Goal: Transaction & Acquisition: Purchase product/service

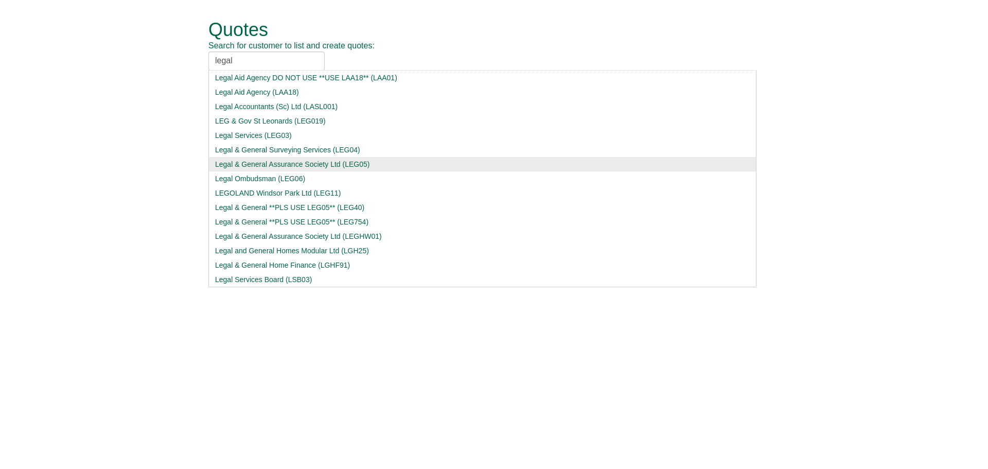
type input "legal"
click at [289, 164] on div "Legal & General Assurance Society Ltd (LEG05)" at bounding box center [482, 164] width 535 height 10
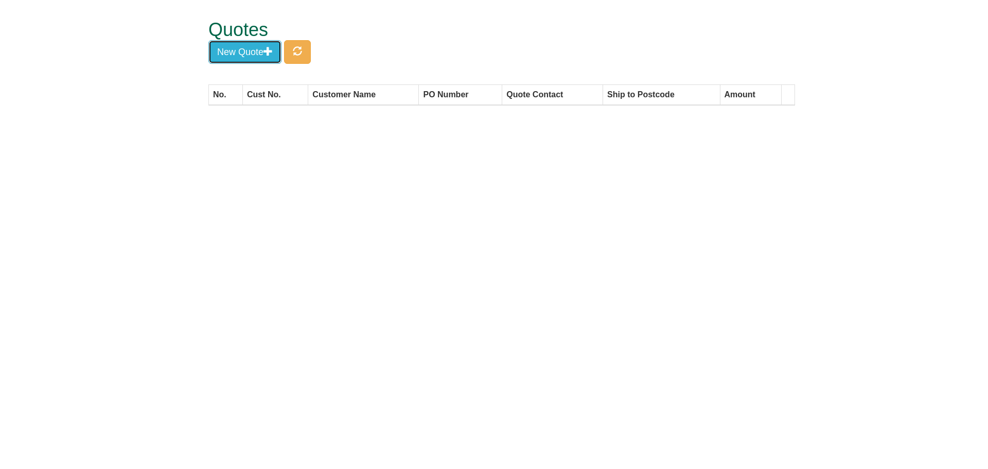
click at [258, 48] on button "New Quote" at bounding box center [244, 52] width 73 height 24
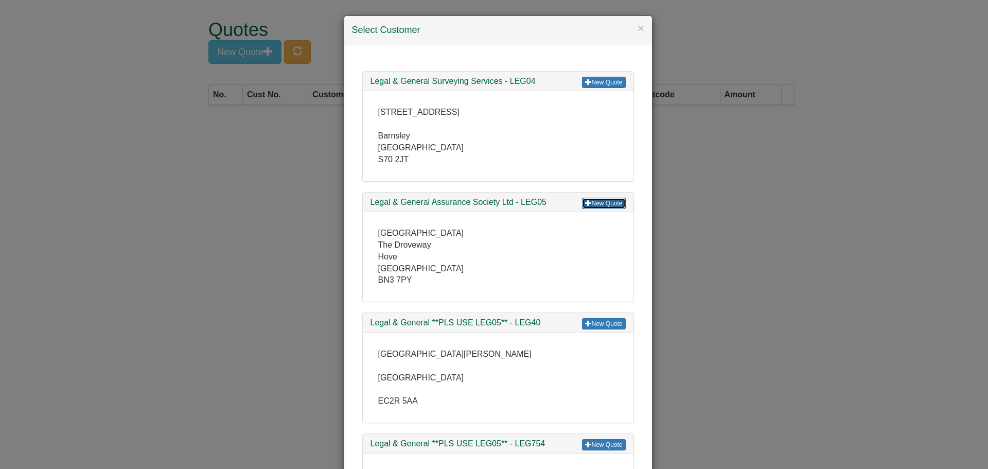
click at [601, 201] on link "New Quote" at bounding box center [603, 203] width 43 height 11
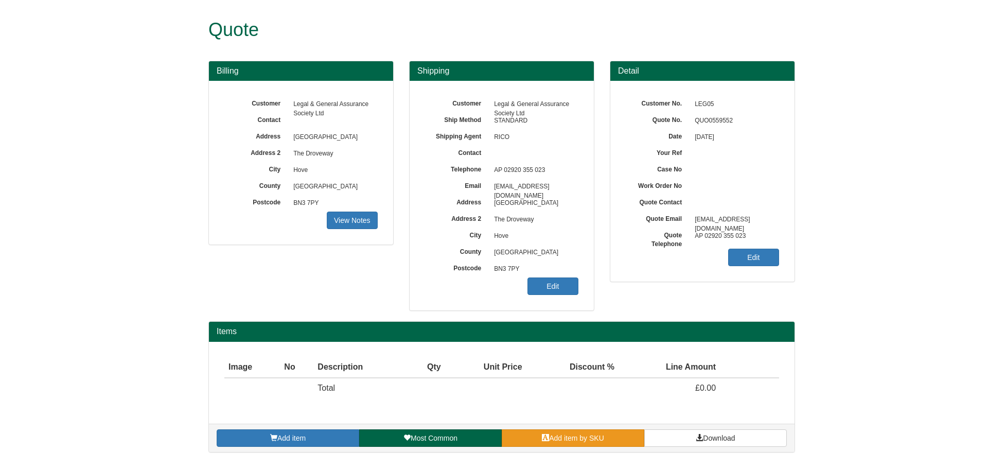
click at [576, 439] on span "Add item by SKU" at bounding box center [576, 438] width 55 height 8
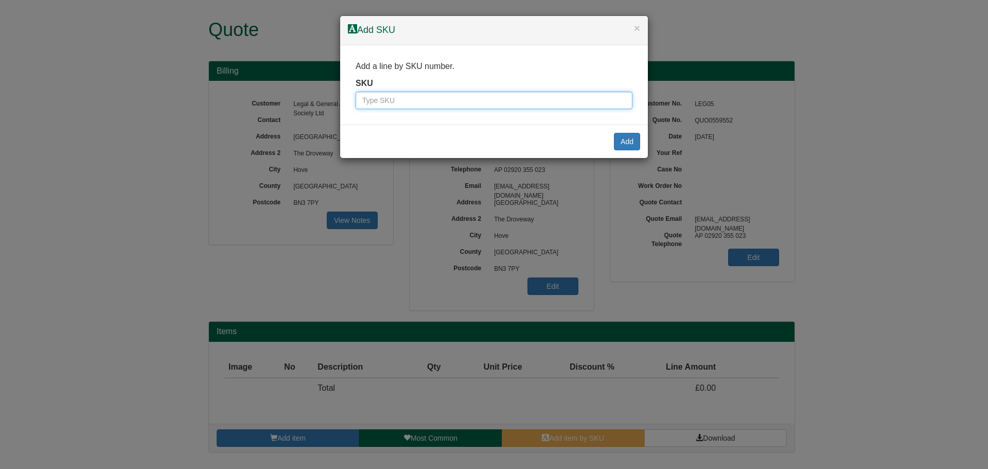
click at [404, 100] on input "text" at bounding box center [493, 100] width 277 height 17
type input "7257"
click at [627, 143] on button "Add" at bounding box center [627, 141] width 26 height 17
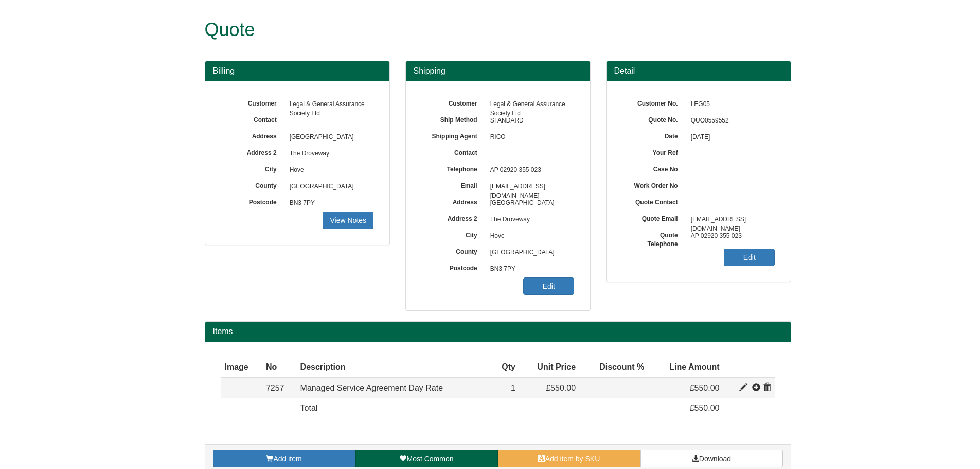
click at [741, 383] on span at bounding box center [743, 387] width 8 height 8
type input "Managed Service Agreement Day Rate"
type input "199.00"
type input "550.00"
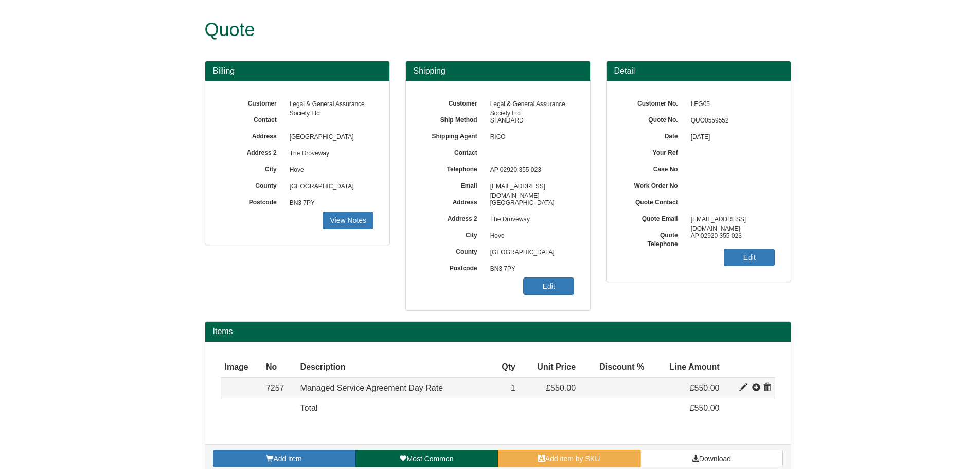
type input "1"
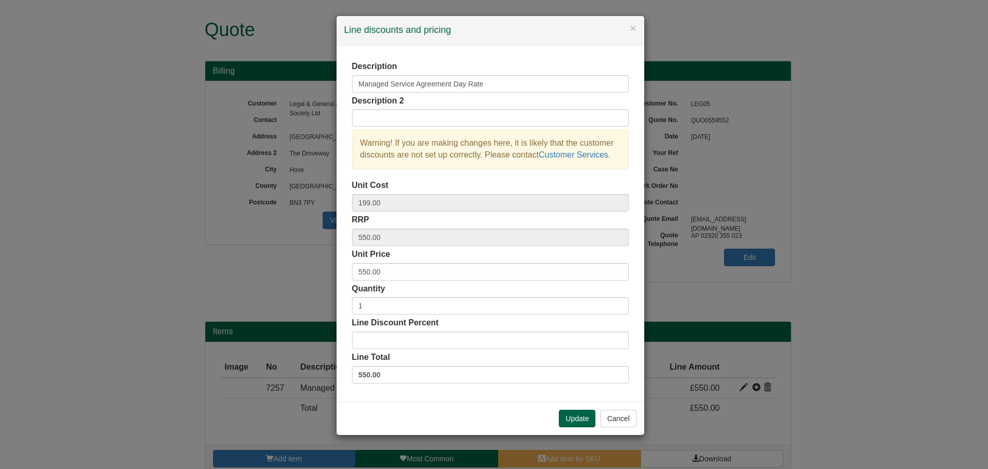
click at [744, 387] on div "× Line discounts and pricing Description Managed Service Agreement Day Rate Des…" at bounding box center [494, 234] width 988 height 469
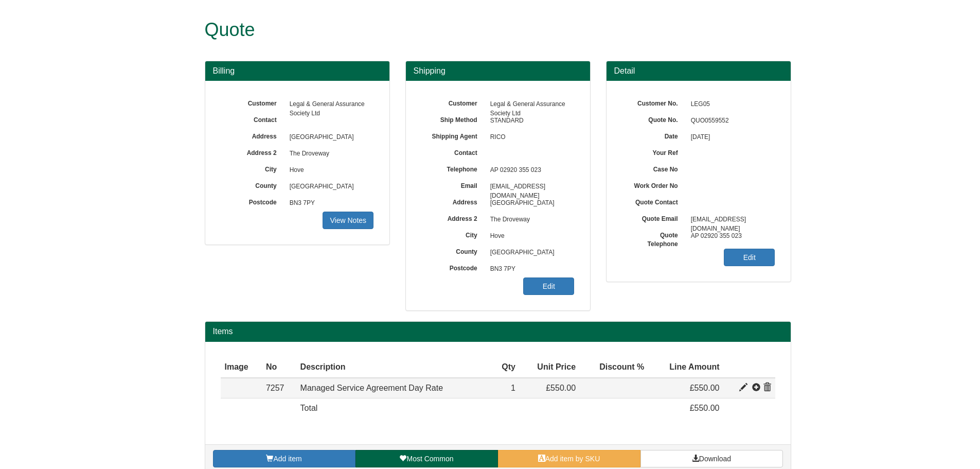
click at [746, 388] on span at bounding box center [743, 387] width 8 height 8
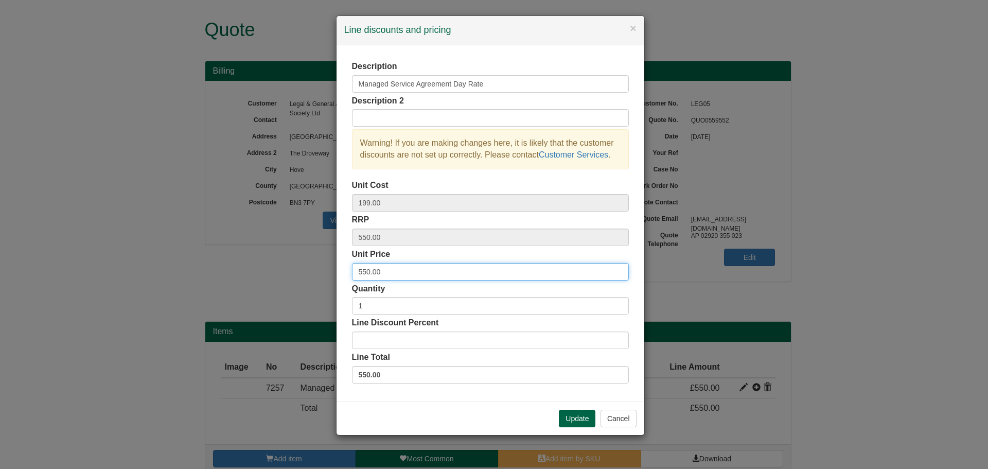
click at [370, 272] on input "550.00" at bounding box center [490, 271] width 277 height 17
type input "465.00"
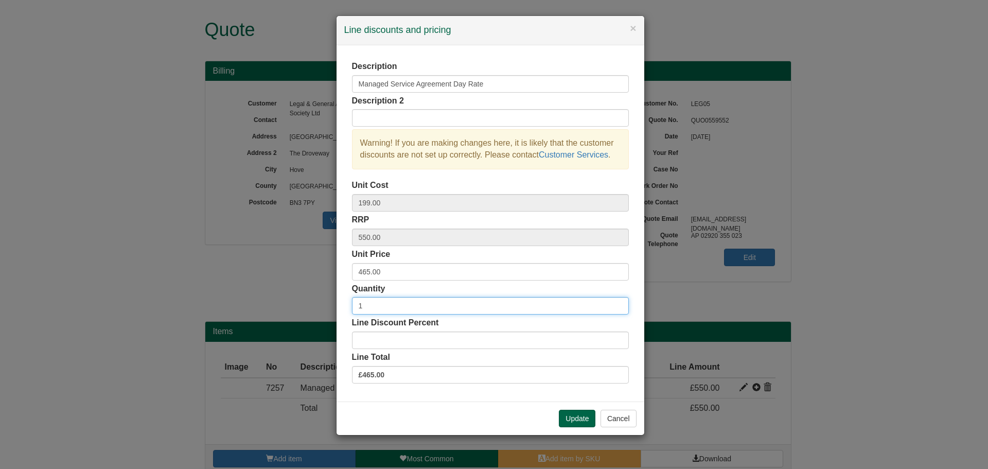
click at [376, 304] on input "1" at bounding box center [490, 305] width 277 height 17
type input "2"
type input "0"
type input "20"
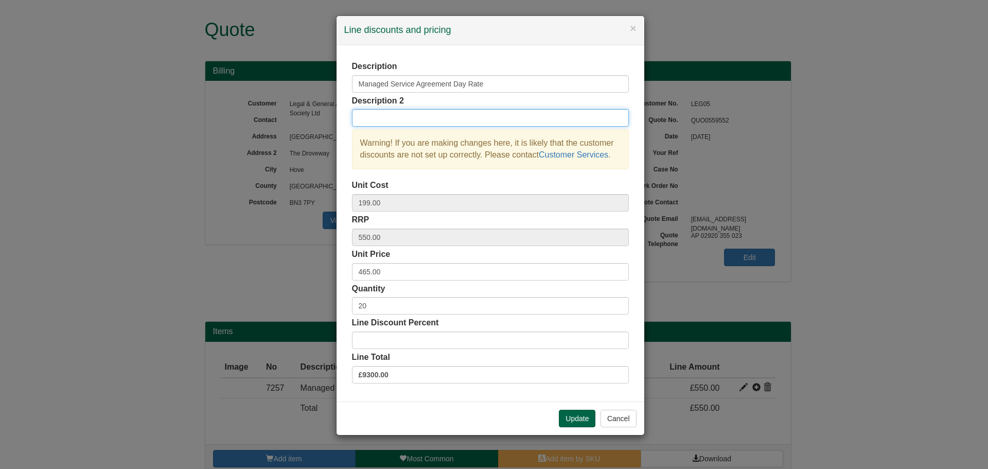
click at [481, 118] on input "text" at bounding box center [490, 117] width 277 height 17
type input "20x Managed Service Days"
drag, startPoint x: 447, startPoint y: 405, endPoint x: 524, endPoint y: 404, distance: 77.2
click at [447, 405] on div "Update Cancel" at bounding box center [490, 417] width 308 height 33
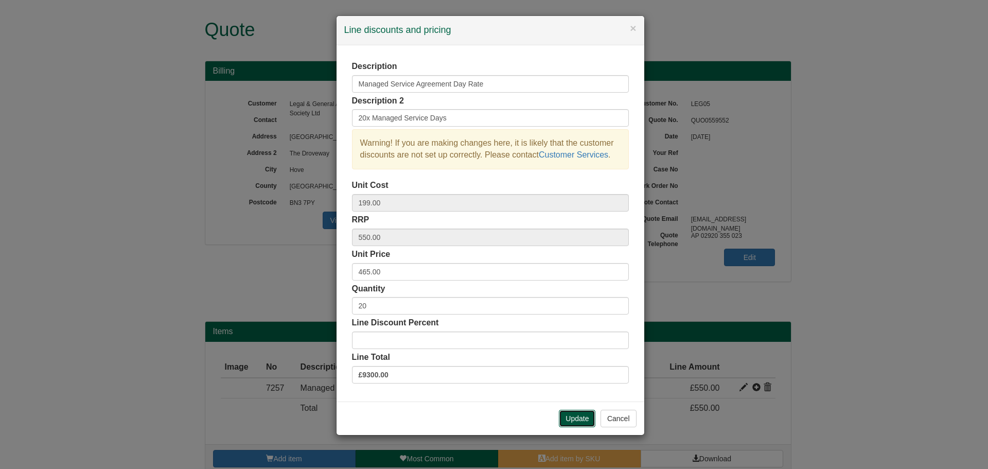
click at [573, 418] on button "Update" at bounding box center [577, 418] width 37 height 17
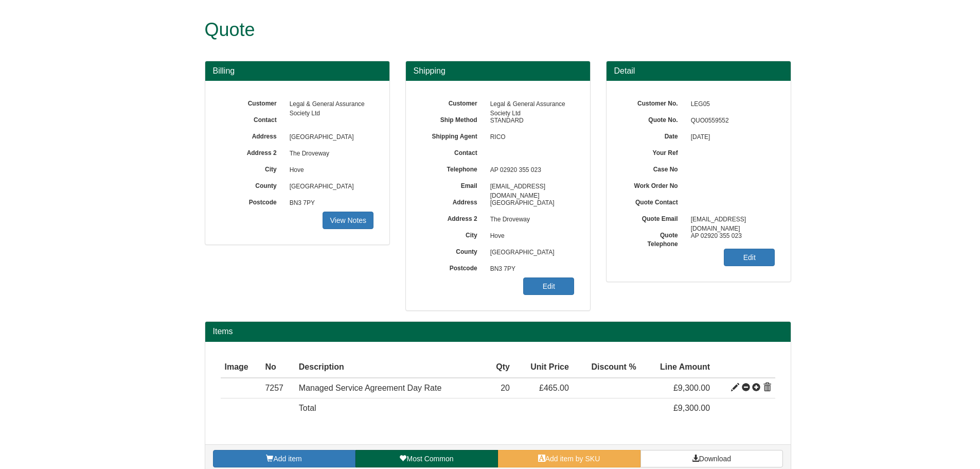
scroll to position [14, 0]
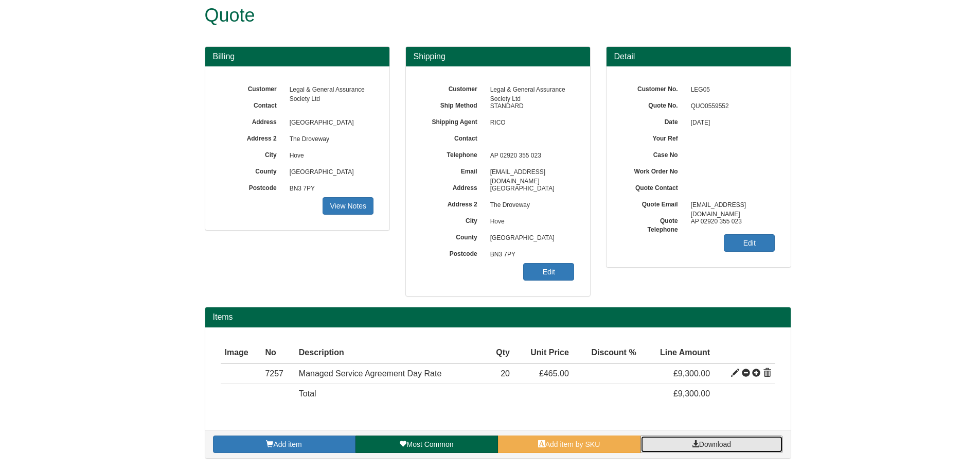
drag, startPoint x: 686, startPoint y: 443, endPoint x: 398, endPoint y: 430, distance: 287.9
click at [686, 443] on link "Download" at bounding box center [712, 443] width 143 height 17
